Goal: Information Seeking & Learning: Learn about a topic

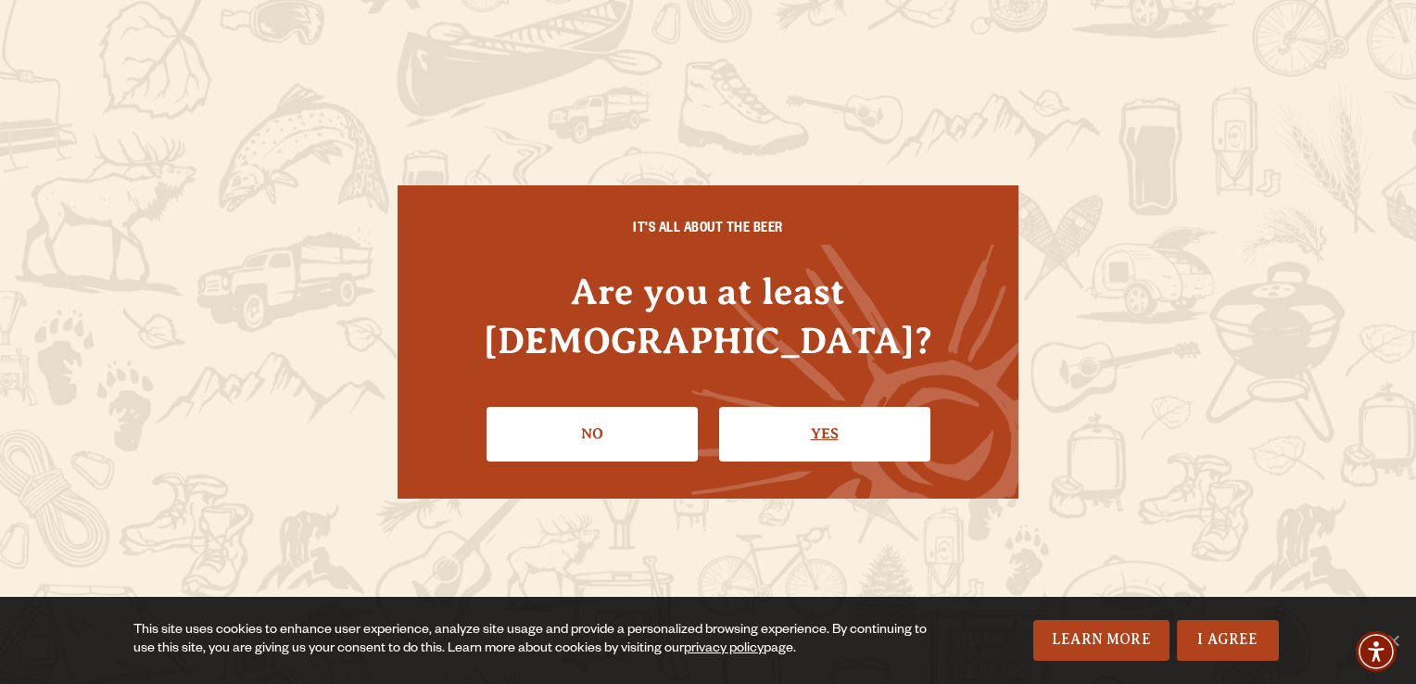
click at [831, 407] on link "Yes" at bounding box center [824, 434] width 211 height 54
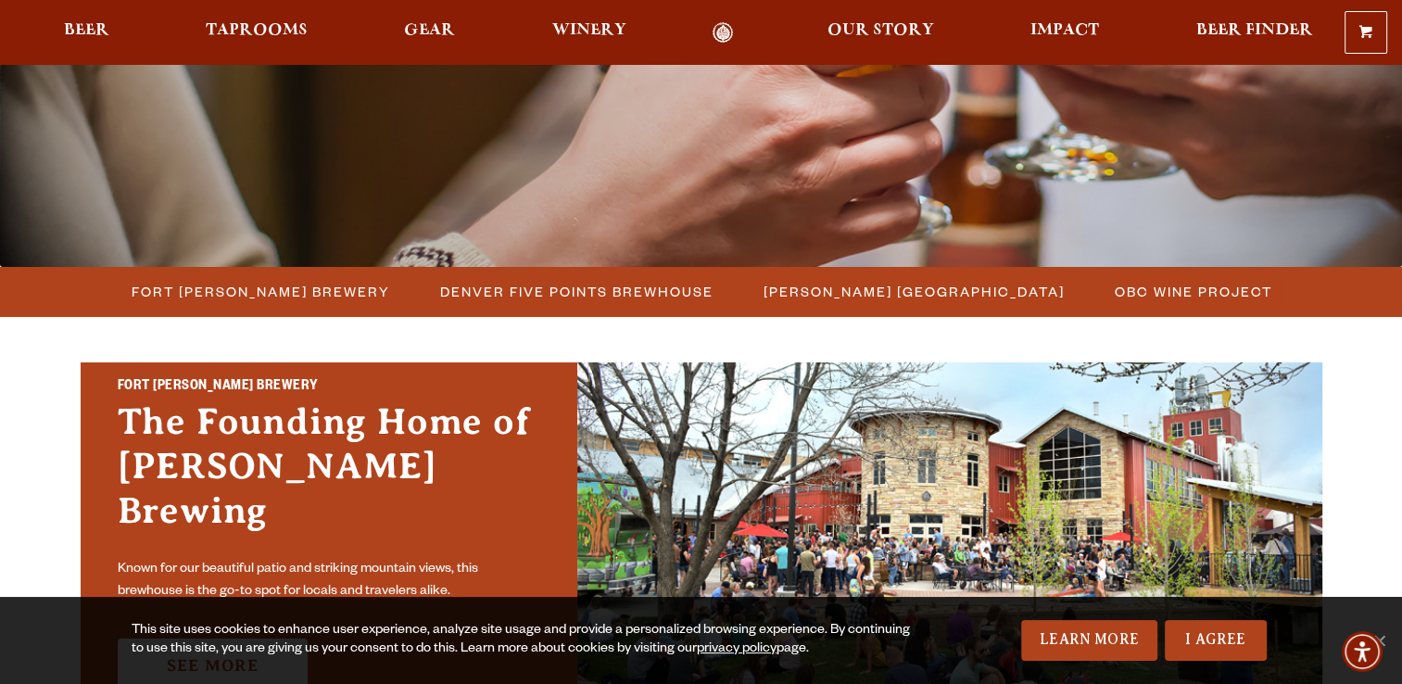
scroll to position [308, 0]
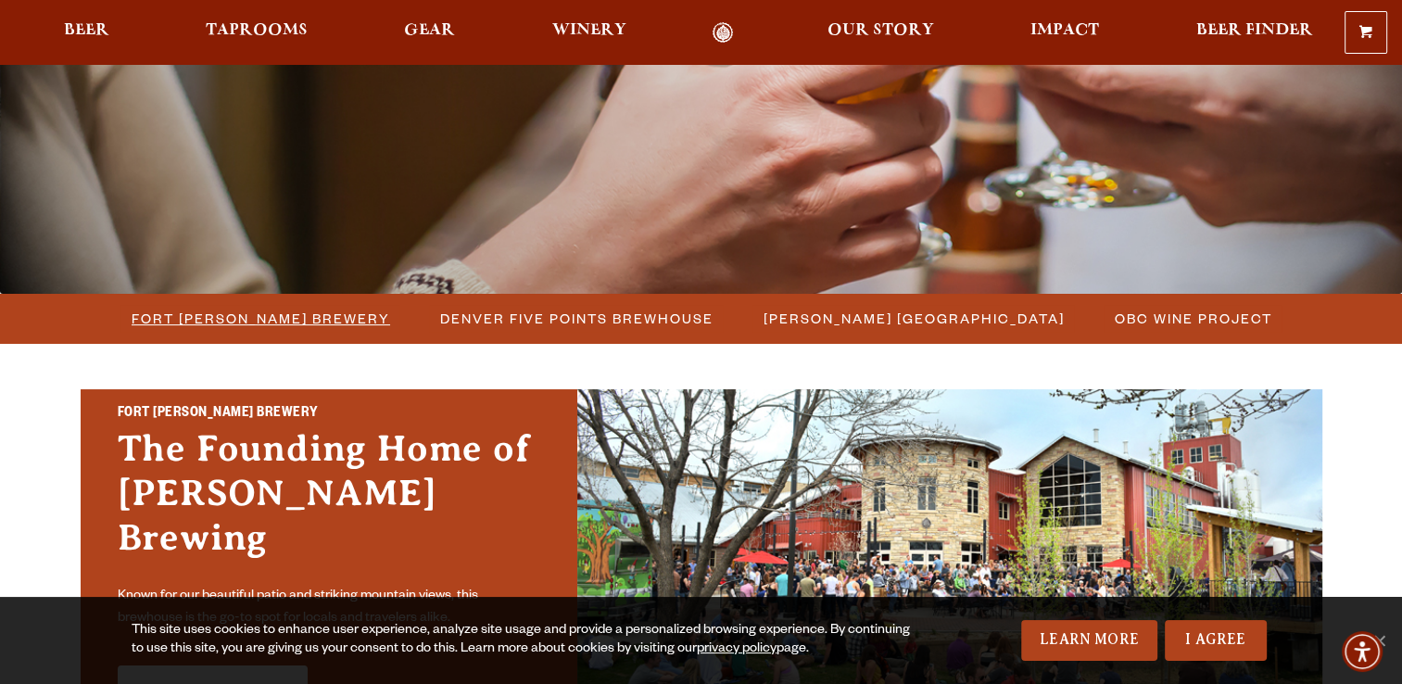
click at [230, 321] on span "Fort [PERSON_NAME] Brewery" at bounding box center [261, 318] width 258 height 27
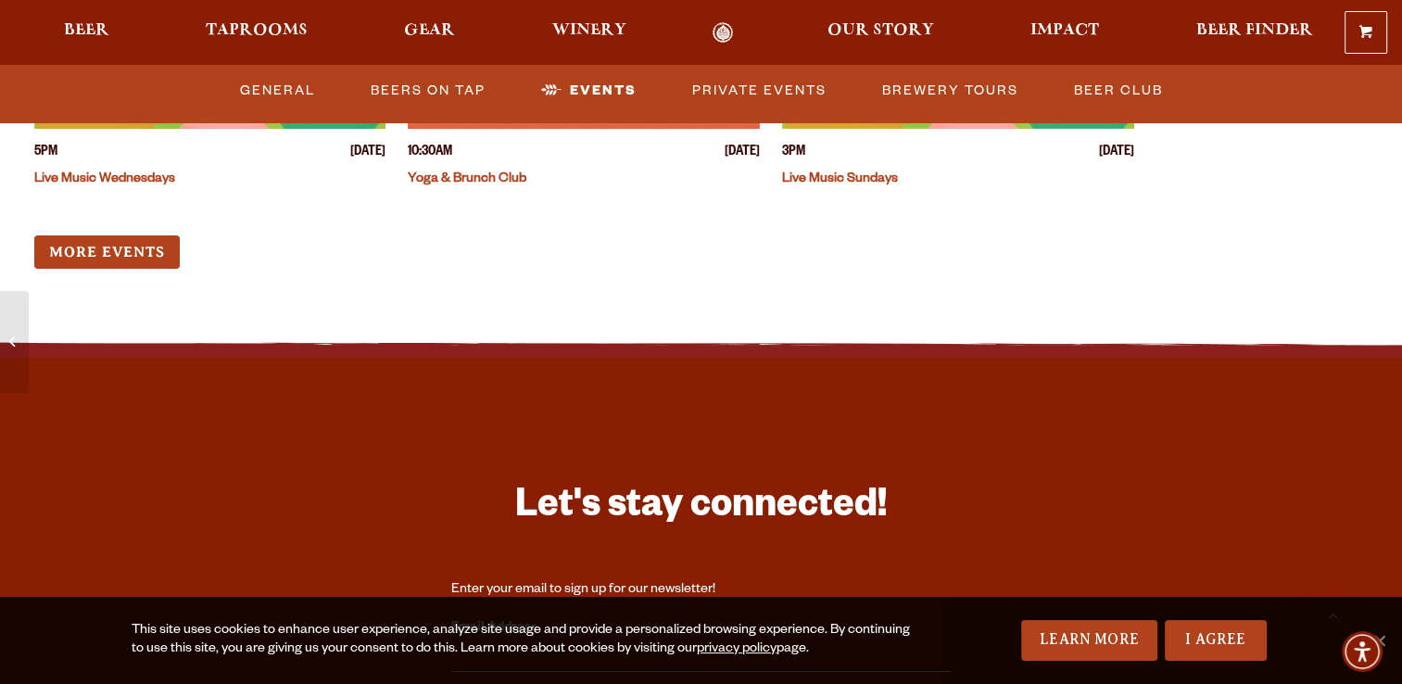
scroll to position [7330, 0]
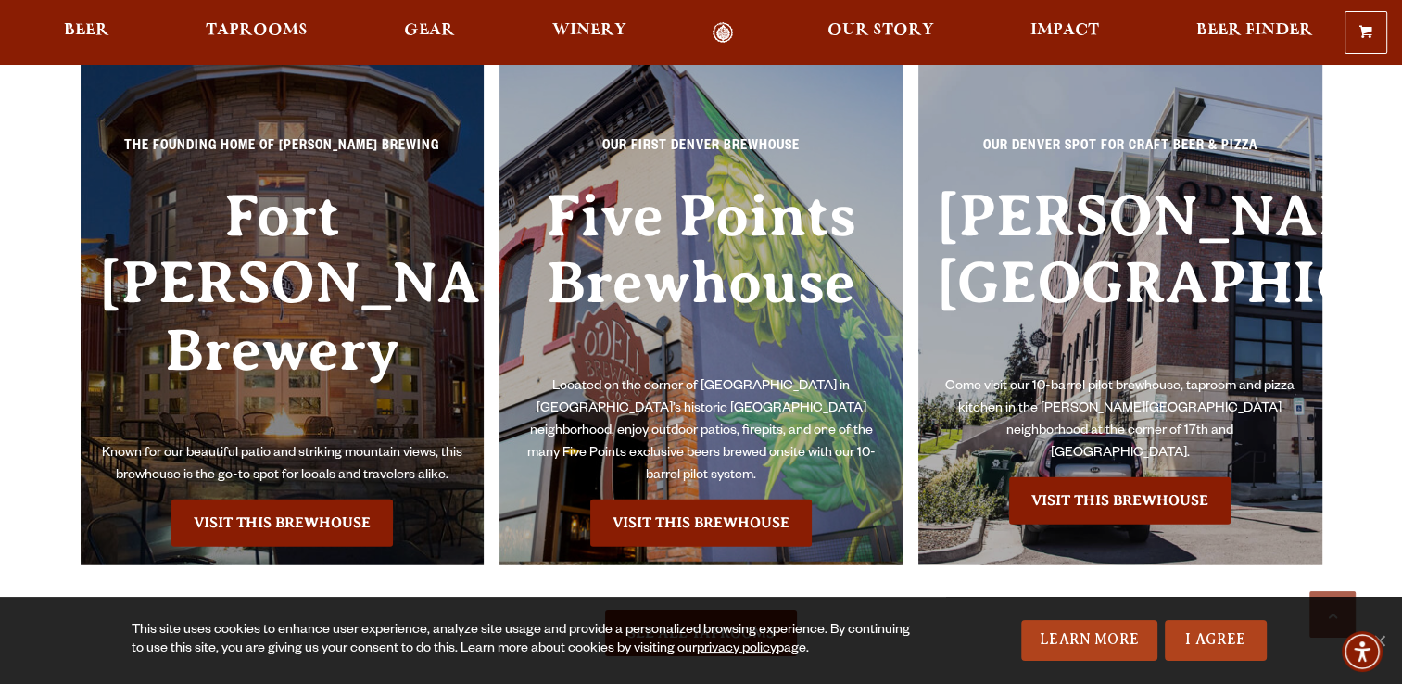
scroll to position [4191, 0]
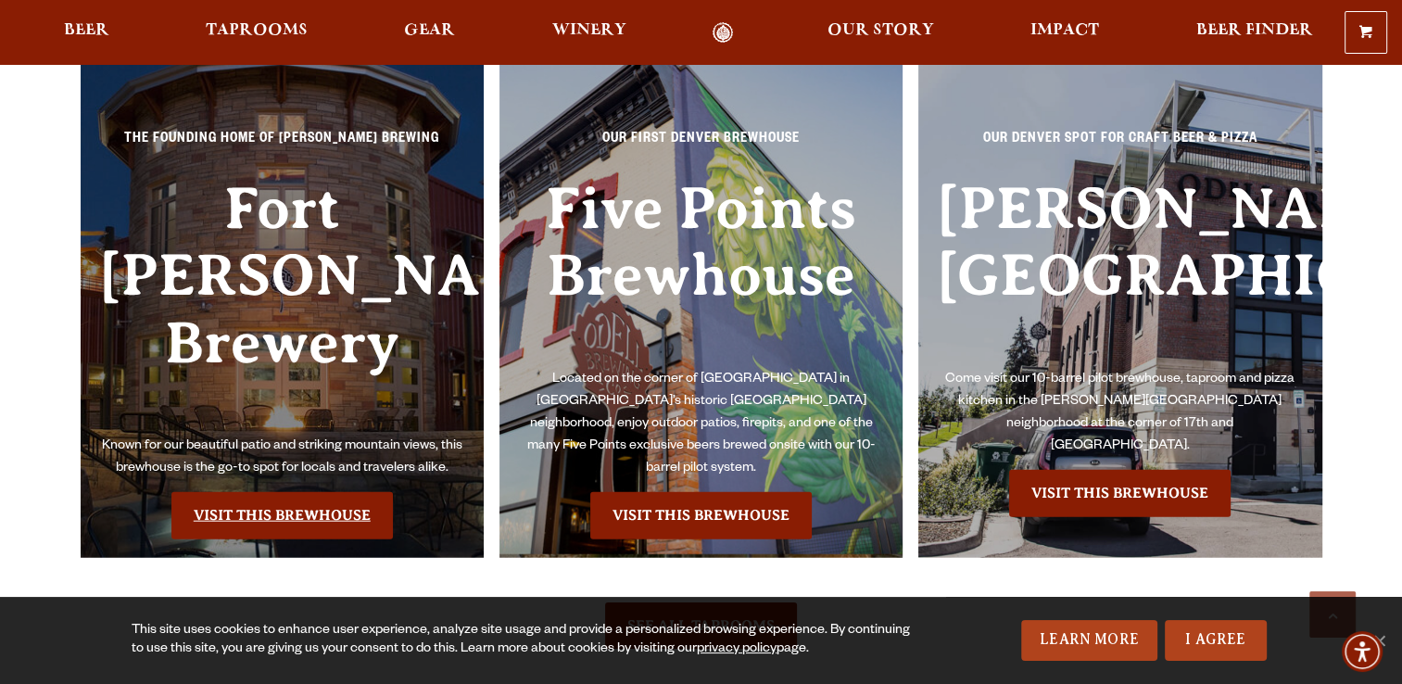
click at [314, 492] on link "Visit this Brewhouse" at bounding box center [281, 515] width 221 height 46
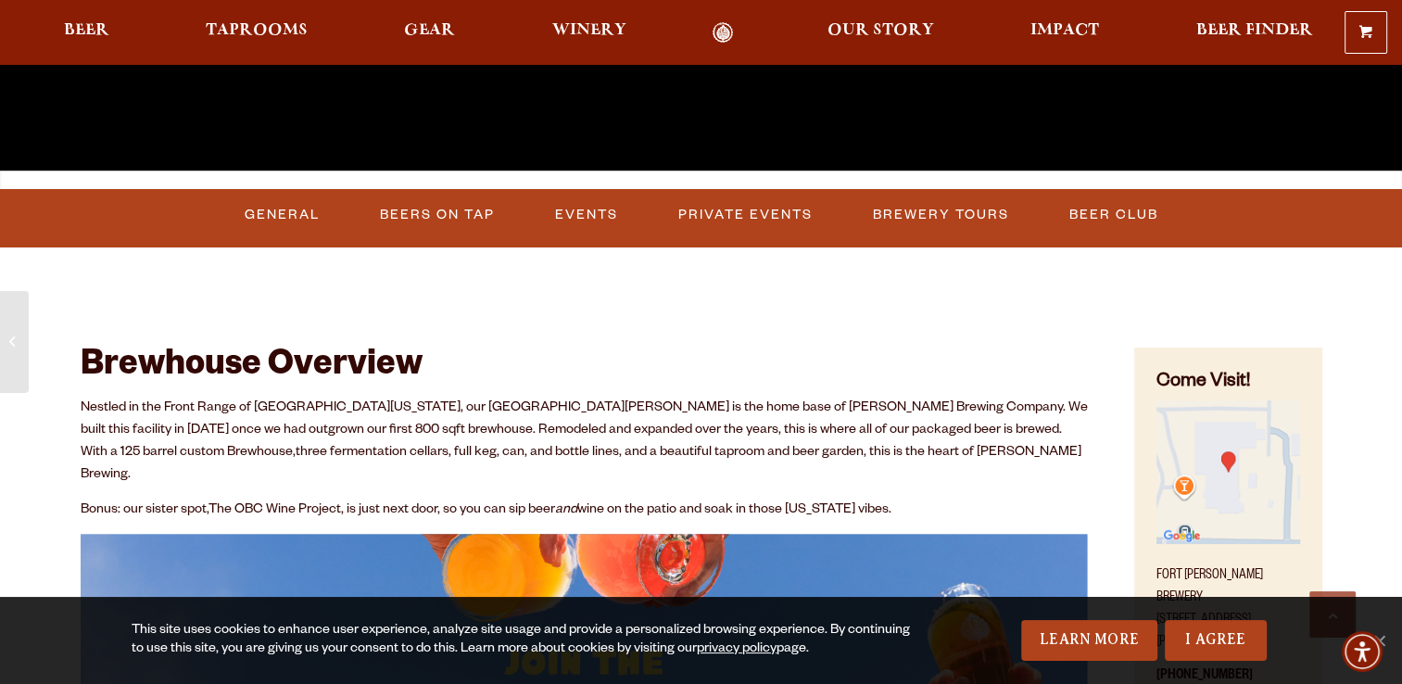
scroll to position [627, 0]
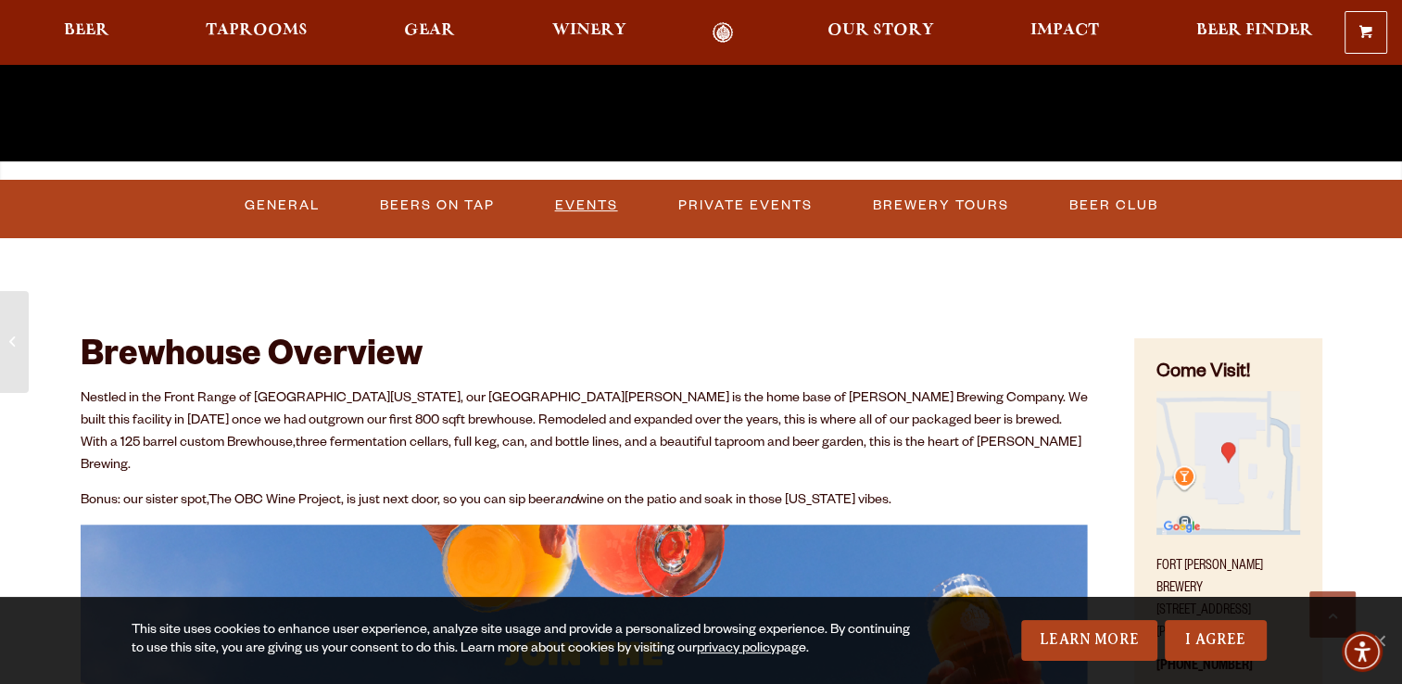
click at [585, 202] on link "Events" at bounding box center [586, 205] width 78 height 43
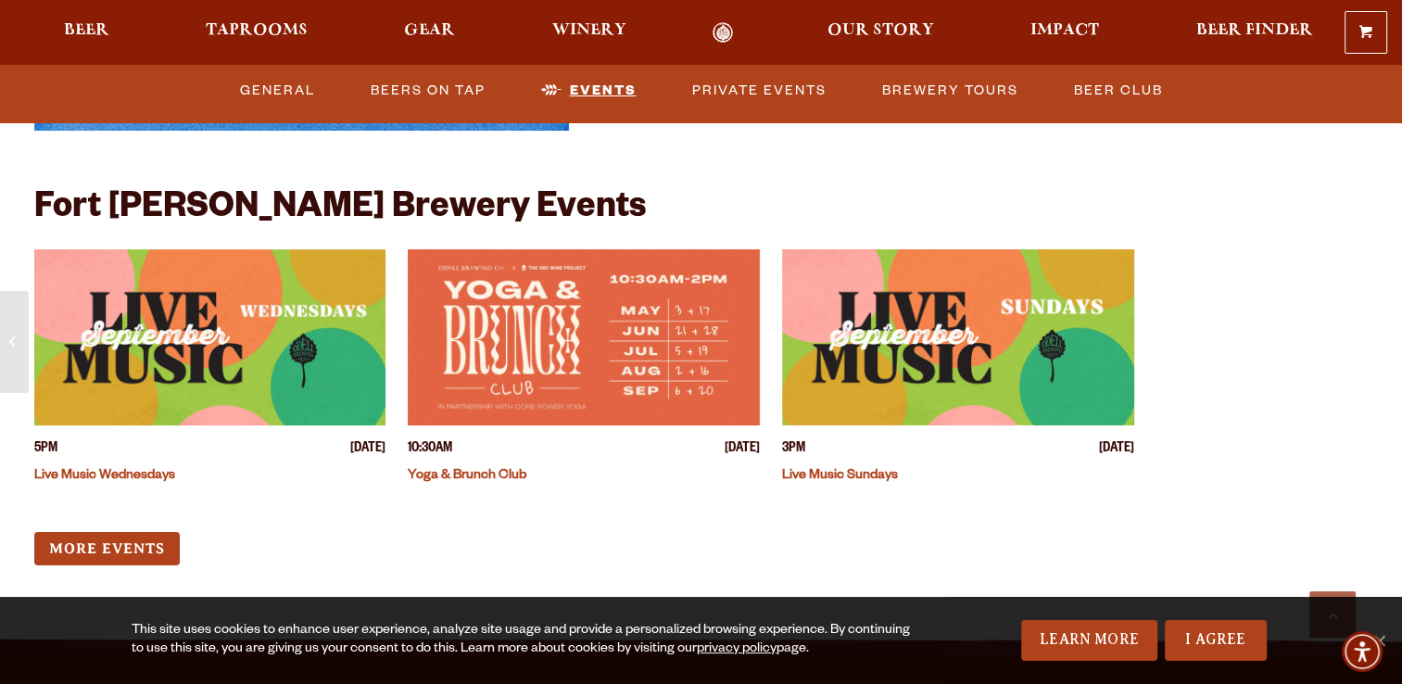
scroll to position [7133, 0]
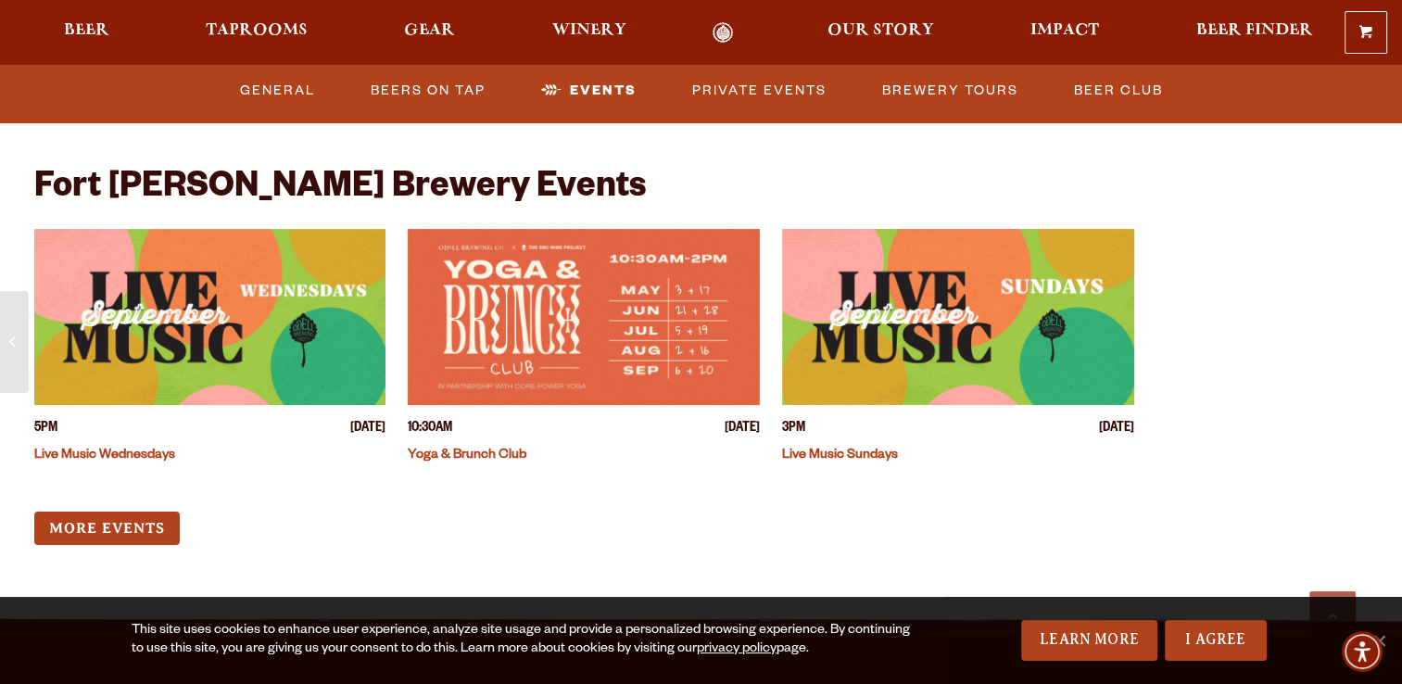
click at [130, 448] on link "Live Music Wednesdays" at bounding box center [104, 455] width 141 height 15
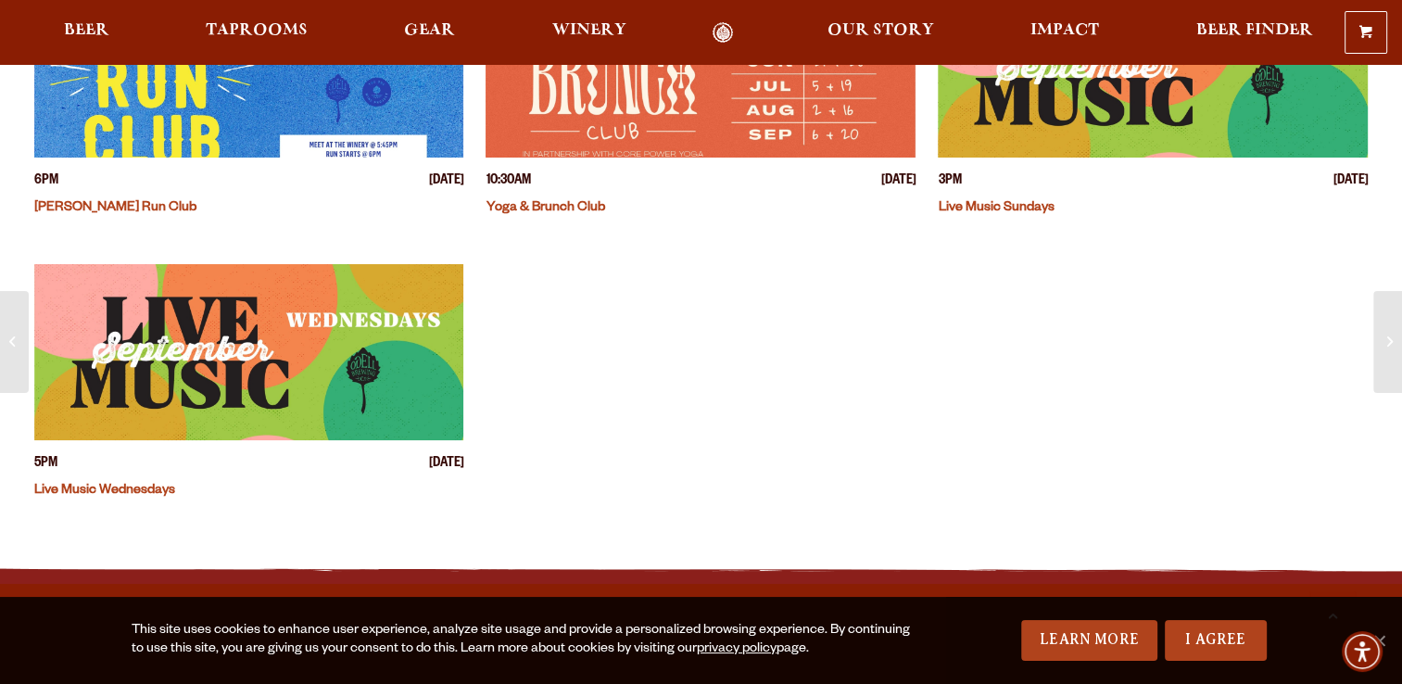
scroll to position [542, 0]
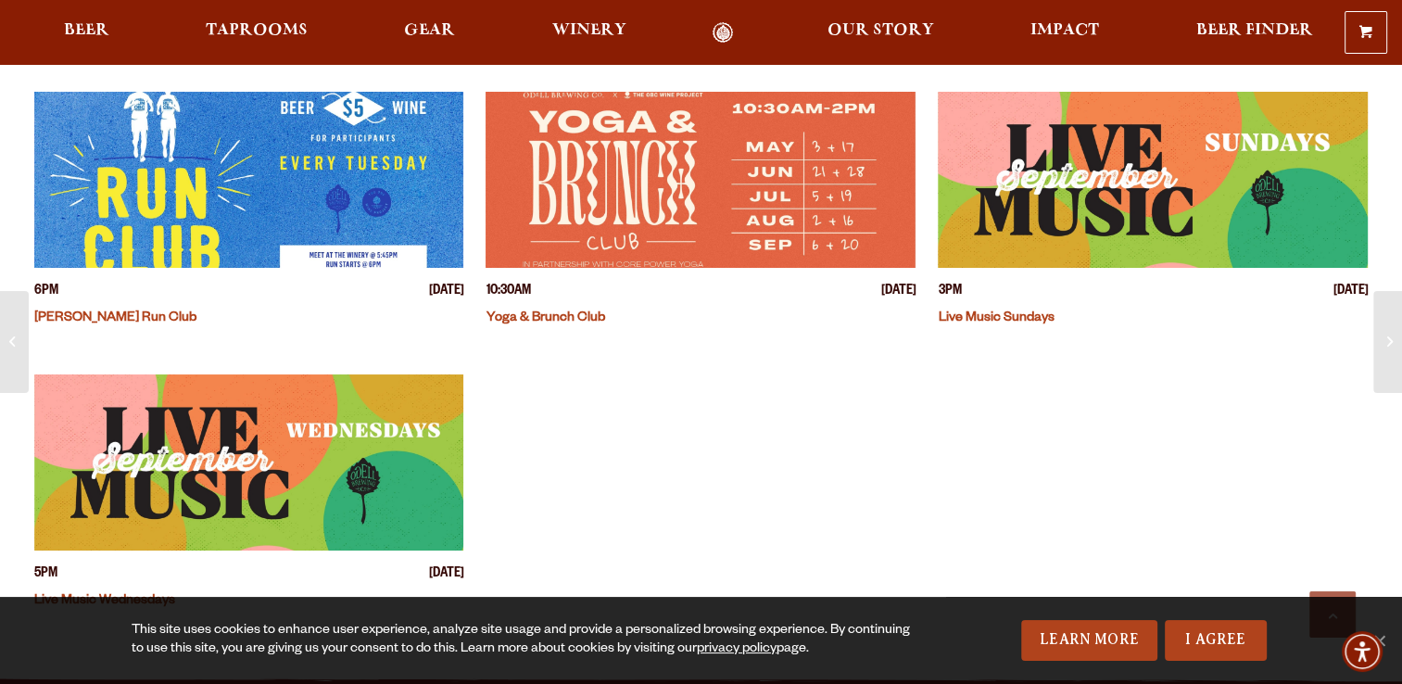
click at [1025, 311] on link "Live Music Sundays" at bounding box center [995, 318] width 116 height 15
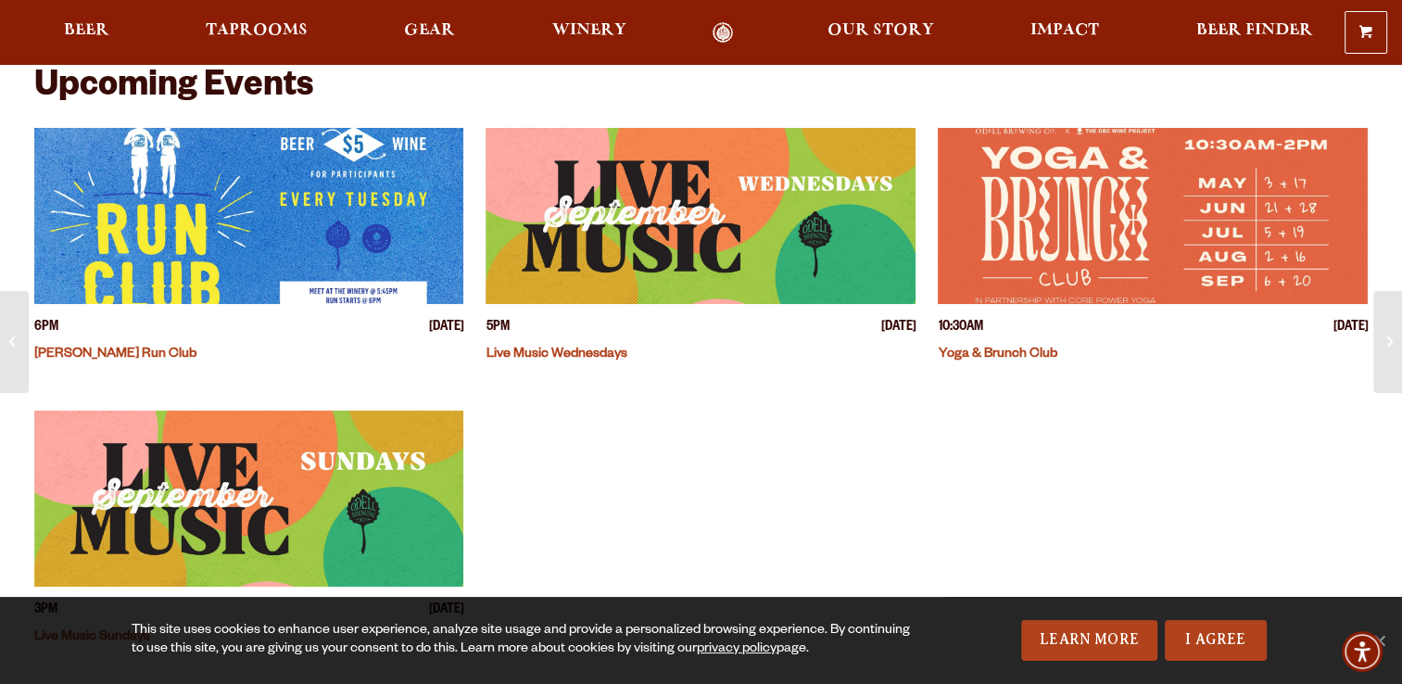
scroll to position [409, 0]
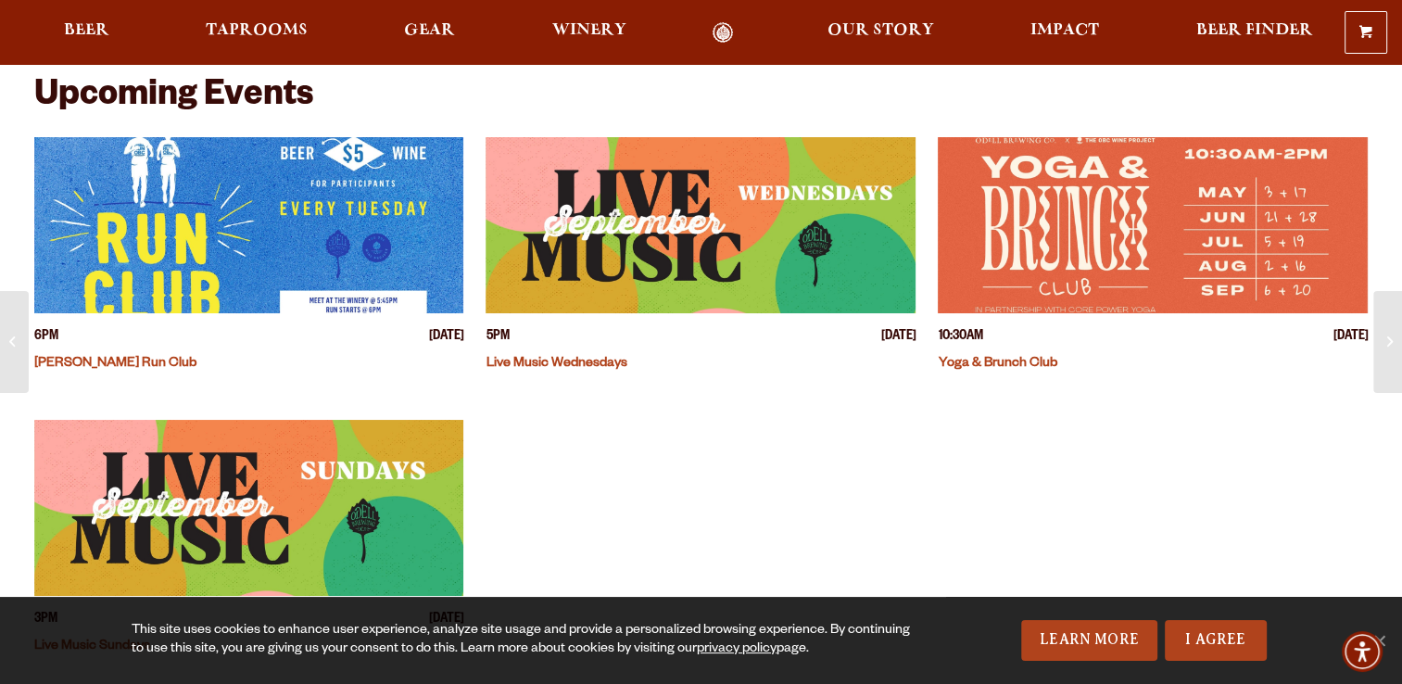
click at [559, 371] on h4 "Live Music Wednesdays" at bounding box center [700, 361] width 430 height 28
click at [564, 365] on link "Live Music Wednesdays" at bounding box center [555, 364] width 141 height 15
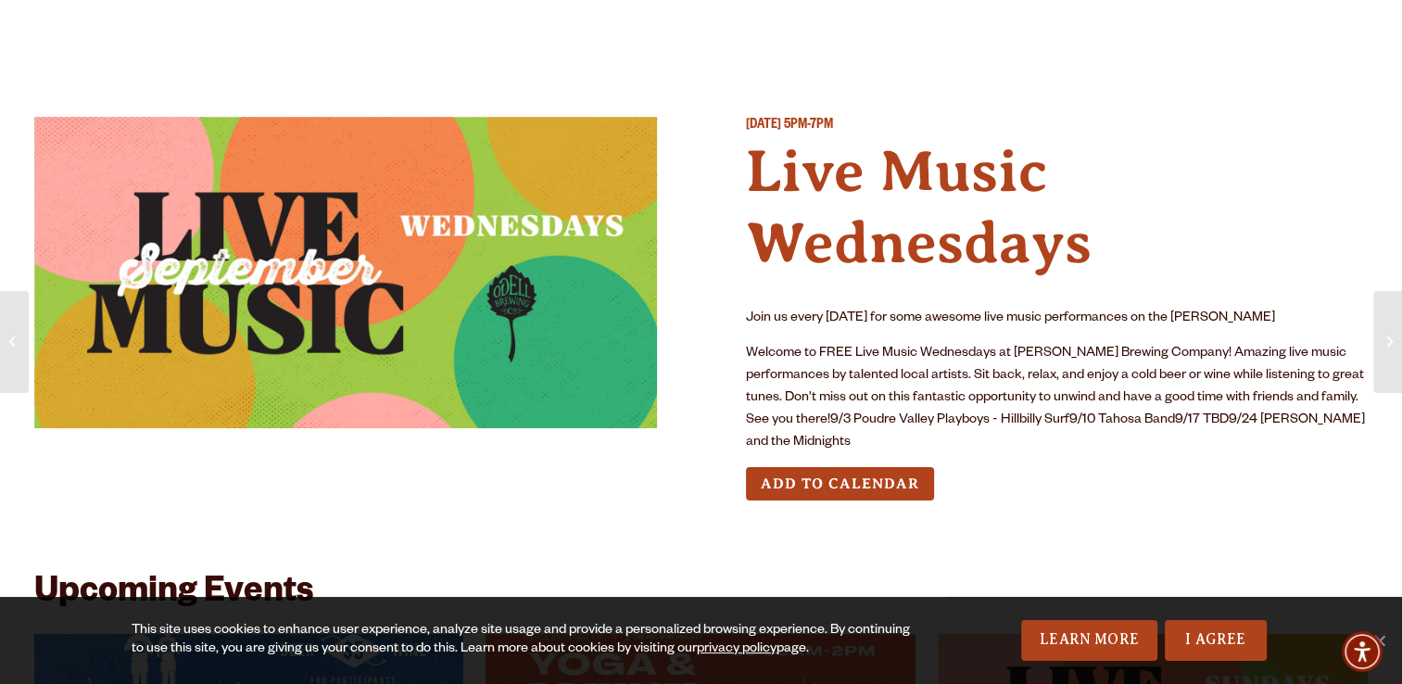
click at [852, 467] on button "Add to Calendar" at bounding box center [840, 484] width 188 height 34
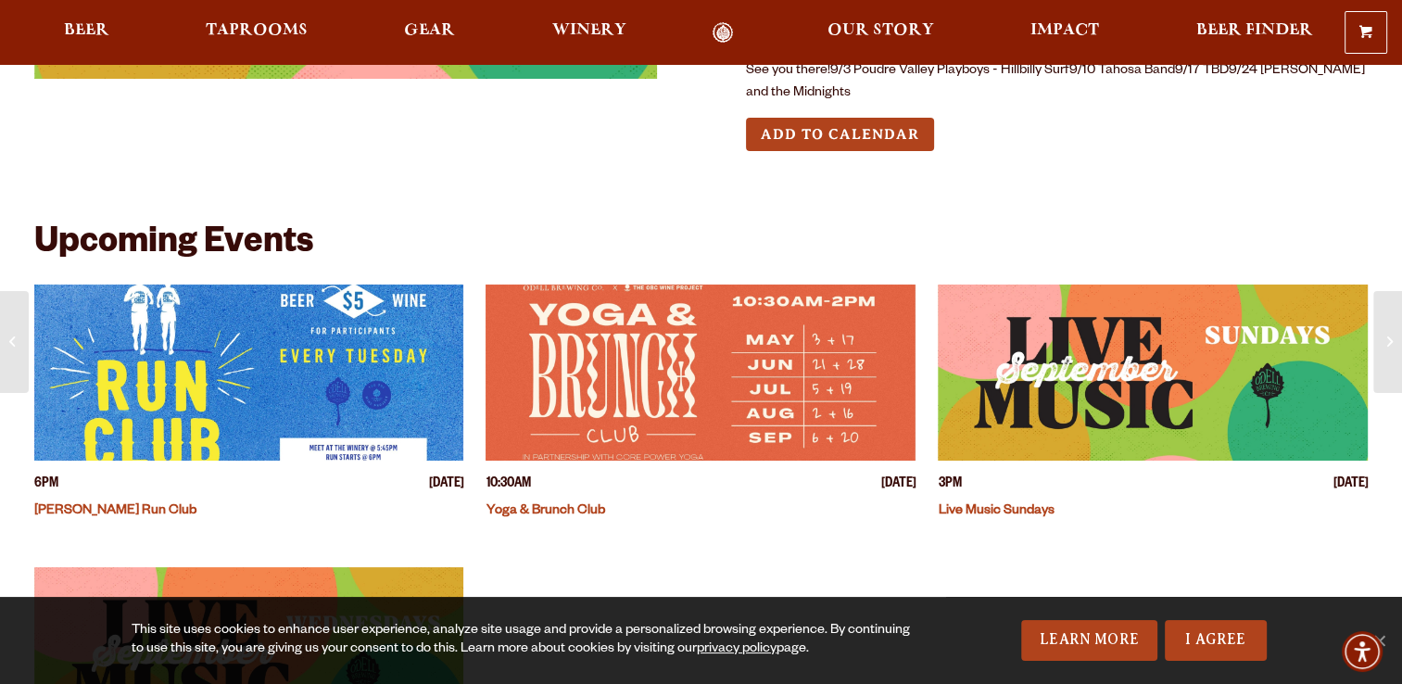
scroll to position [359, 0]
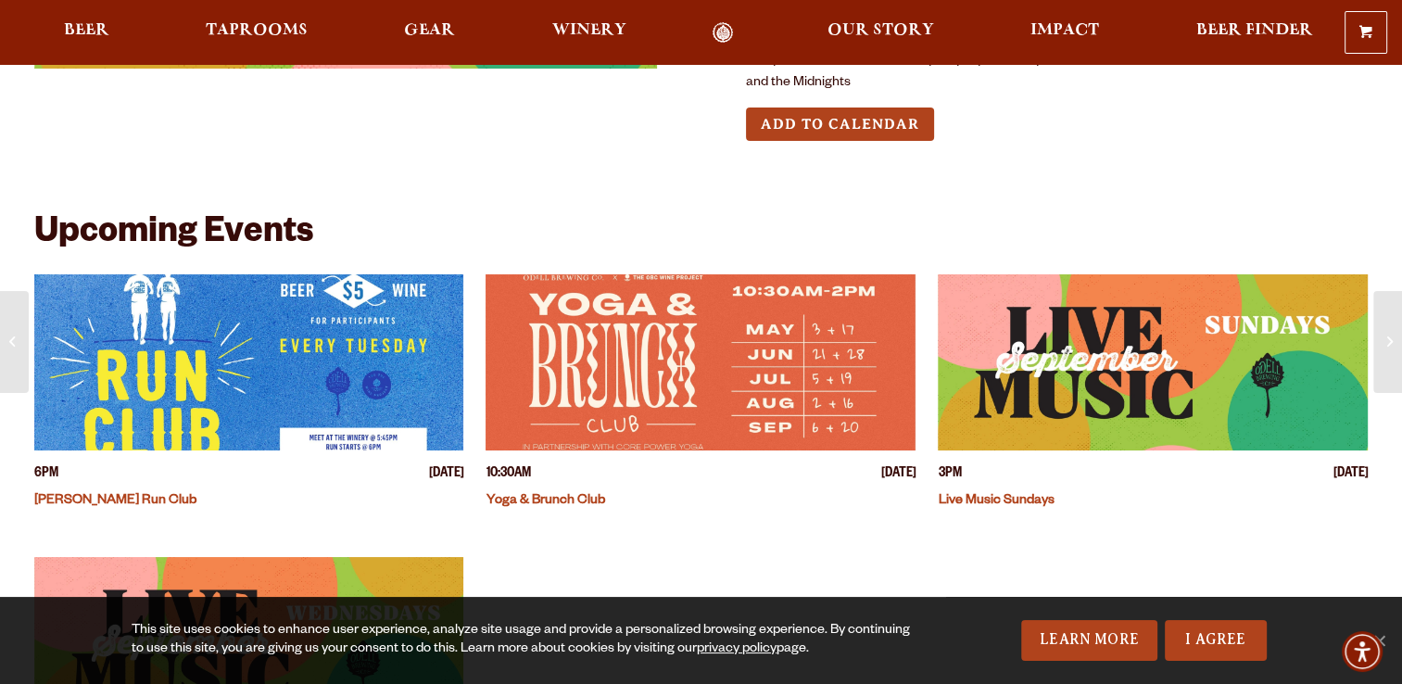
click at [1007, 494] on link "Live Music Sundays" at bounding box center [995, 501] width 116 height 15
